Goal: Task Accomplishment & Management: Use online tool/utility

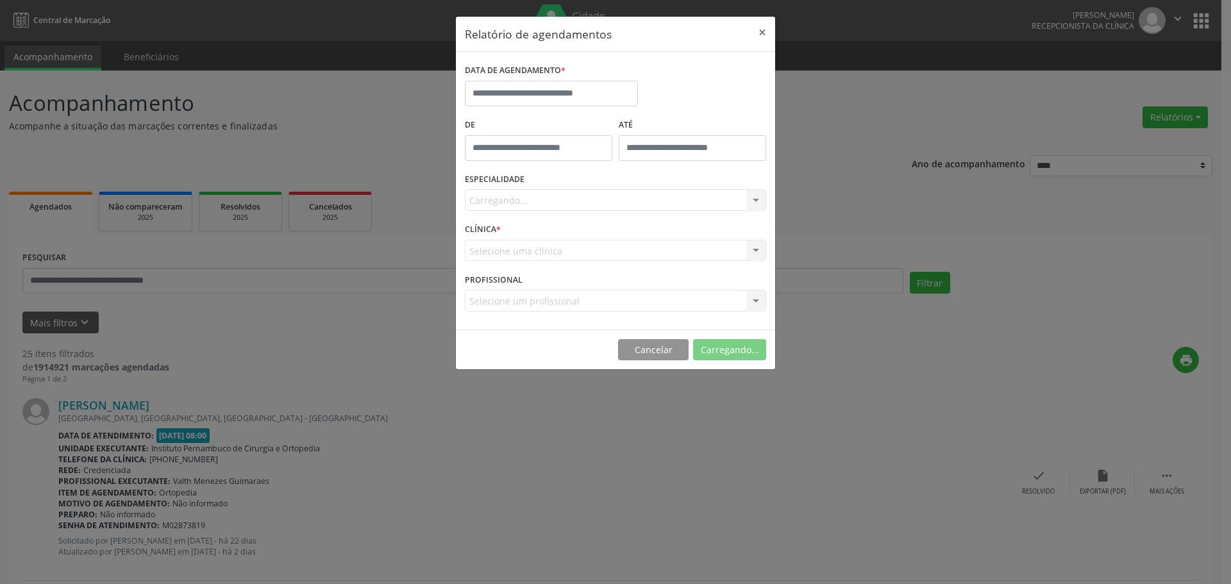
select select "*"
click at [591, 88] on input "text" at bounding box center [551, 94] width 173 height 26
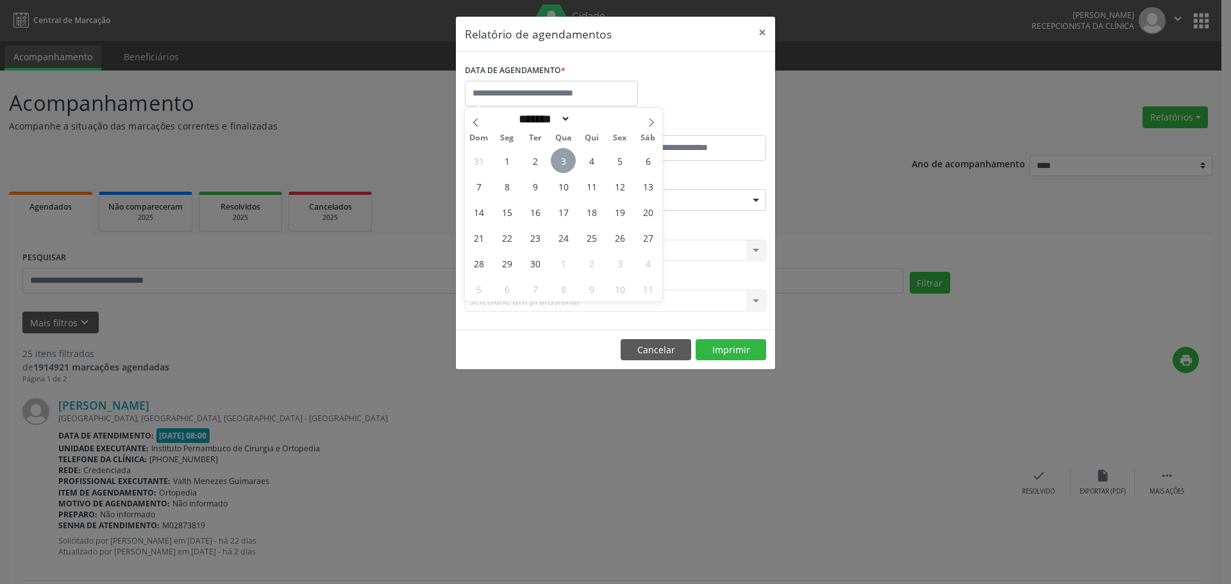
click at [560, 163] on span "3" at bounding box center [563, 160] width 25 height 25
type input "**********"
click at [560, 163] on span "3" at bounding box center [563, 160] width 25 height 25
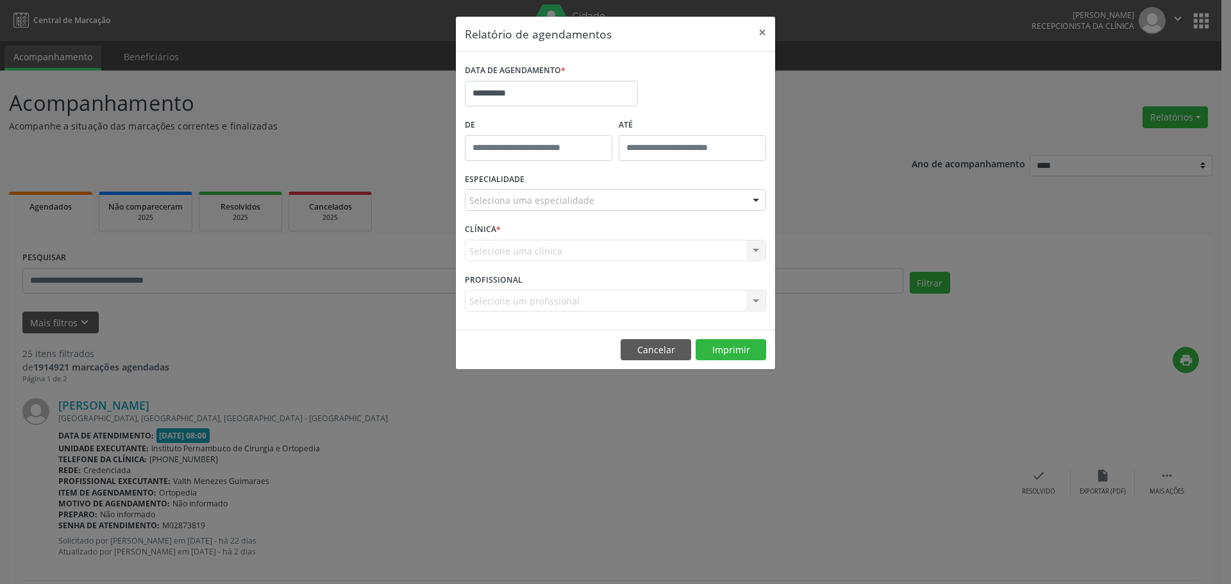
click at [560, 207] on div "Seleciona uma especialidade" at bounding box center [615, 200] width 301 height 22
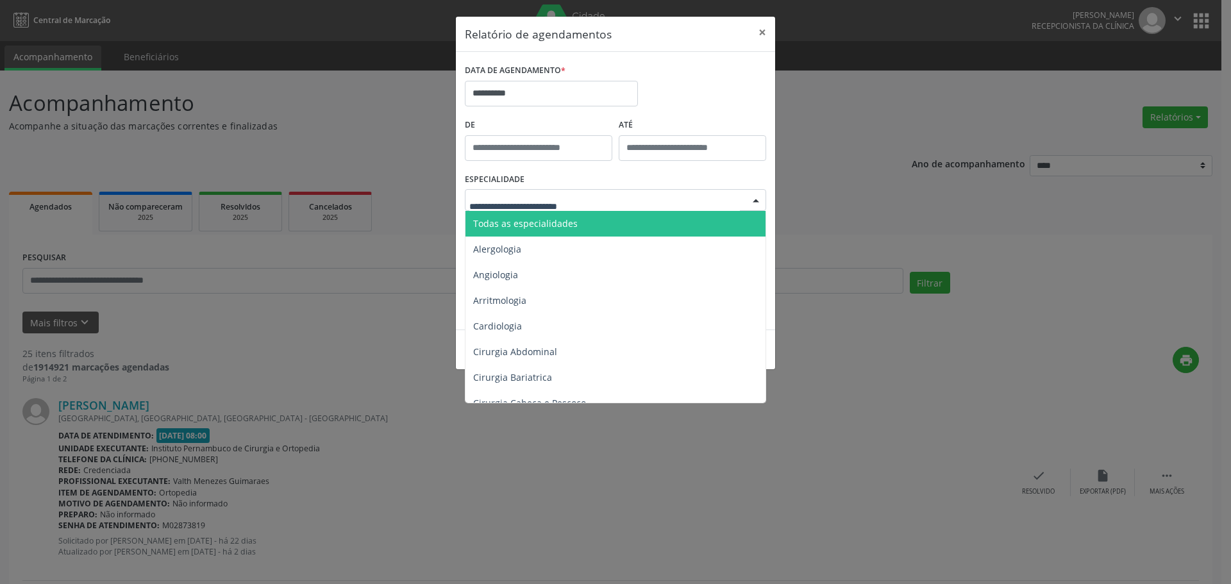
click at [557, 234] on span "Todas as especialidades" at bounding box center [617, 224] width 302 height 26
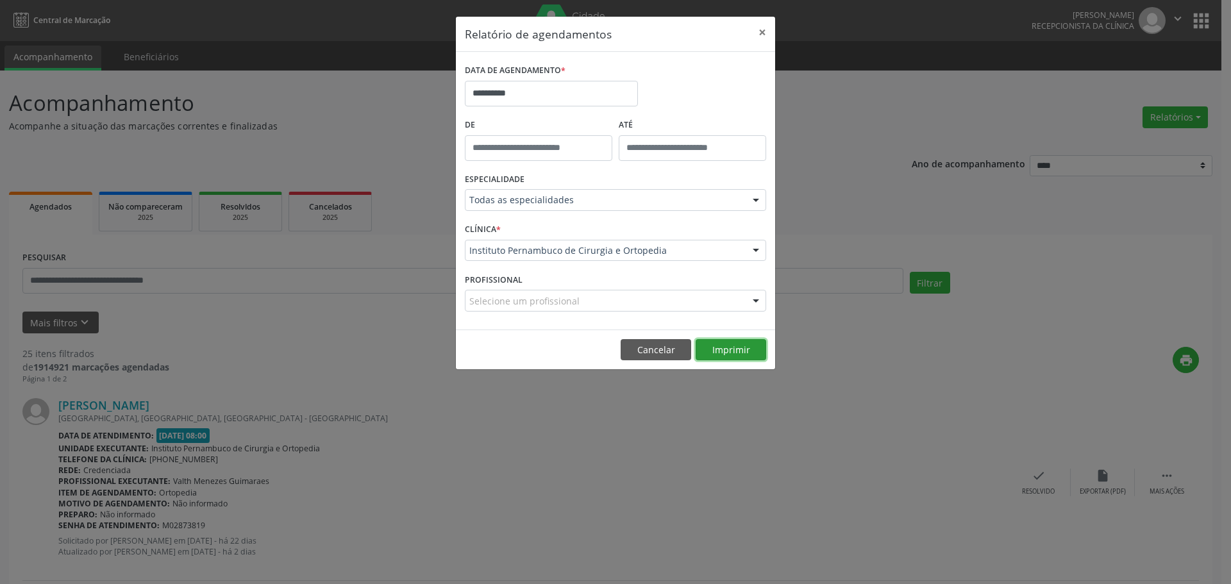
click at [736, 357] on button "Imprimir" at bounding box center [731, 350] width 71 height 22
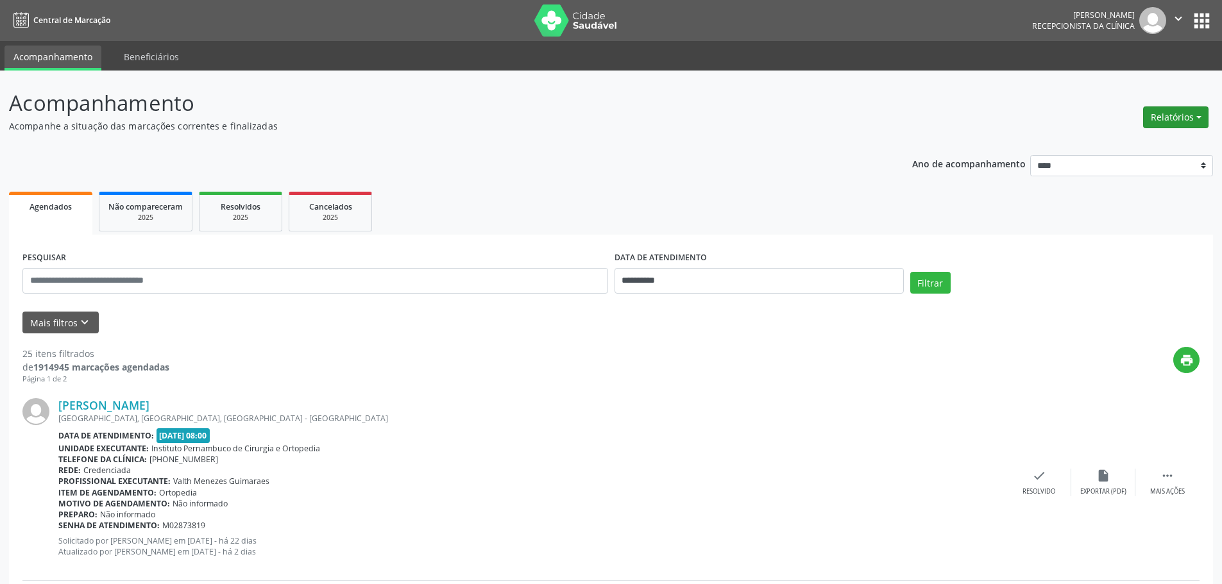
click at [1173, 119] on button "Relatórios" at bounding box center [1175, 117] width 65 height 22
click at [1123, 144] on link "Agendamentos" at bounding box center [1140, 145] width 138 height 18
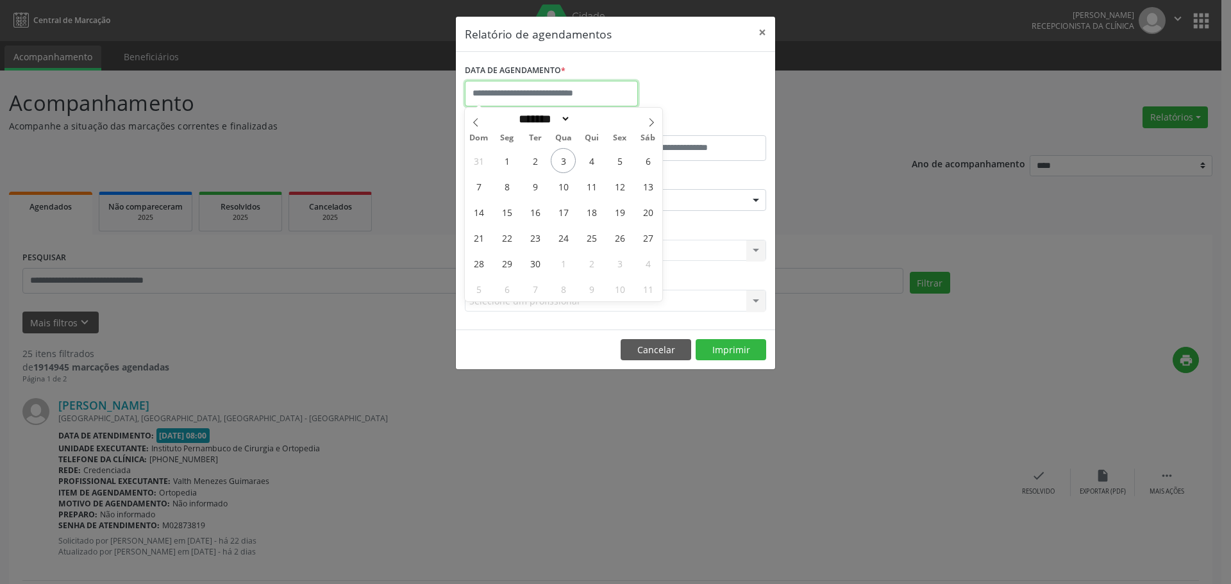
click at [630, 96] on input "text" at bounding box center [551, 94] width 173 height 26
click at [560, 162] on span "3" at bounding box center [563, 160] width 25 height 25
type input "**********"
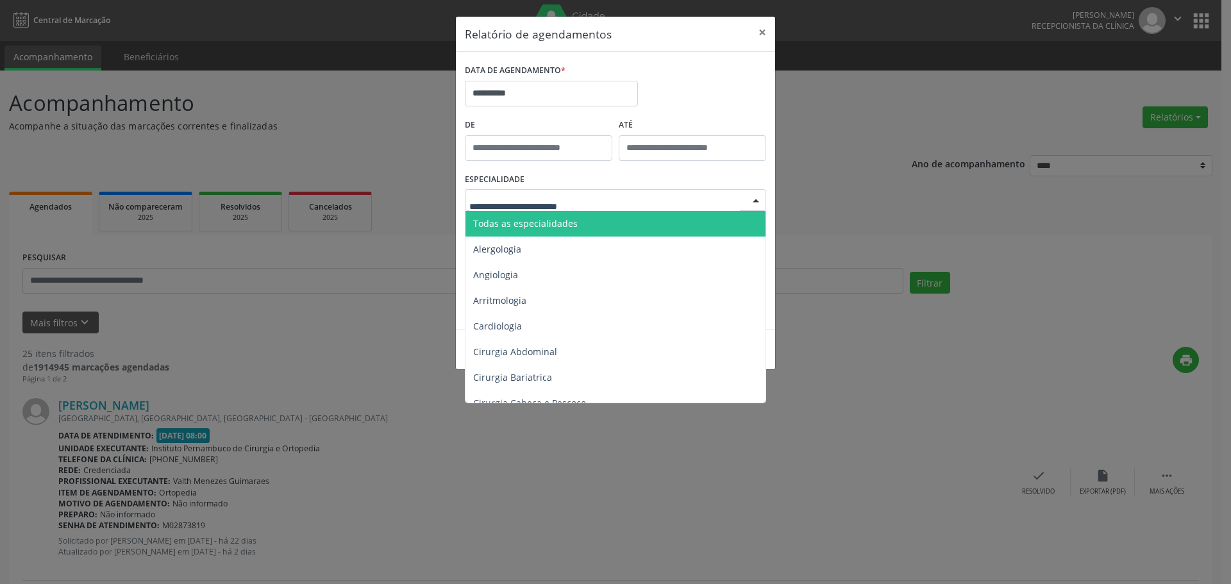
click at [565, 213] on span "Todas as especialidades" at bounding box center [617, 224] width 302 height 26
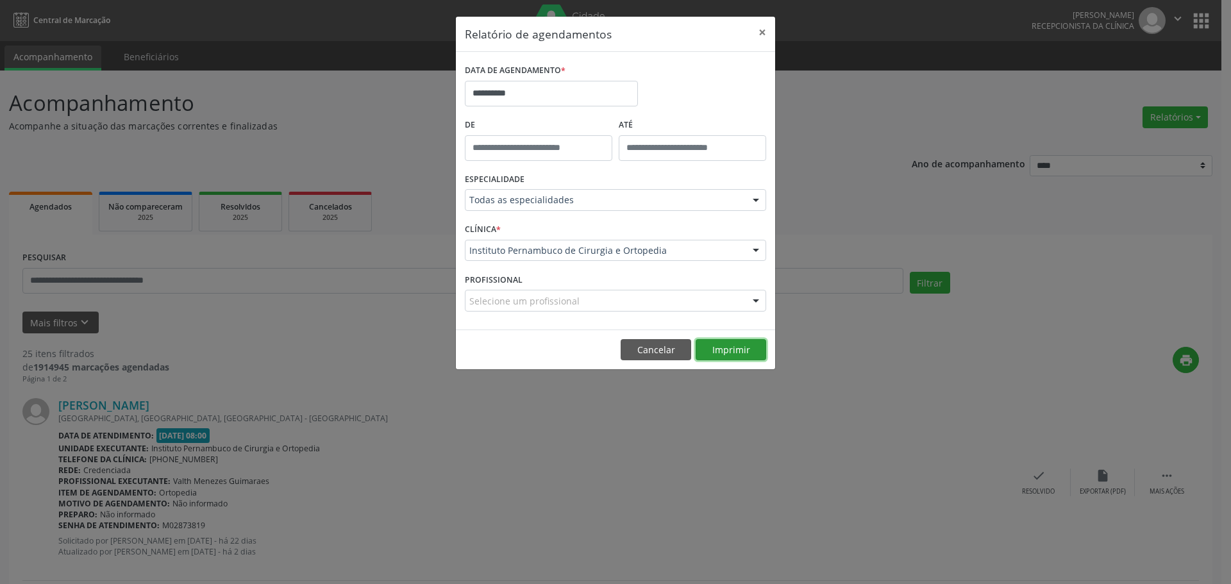
click at [734, 355] on button "Imprimir" at bounding box center [731, 350] width 71 height 22
